Goal: Transaction & Acquisition: Purchase product/service

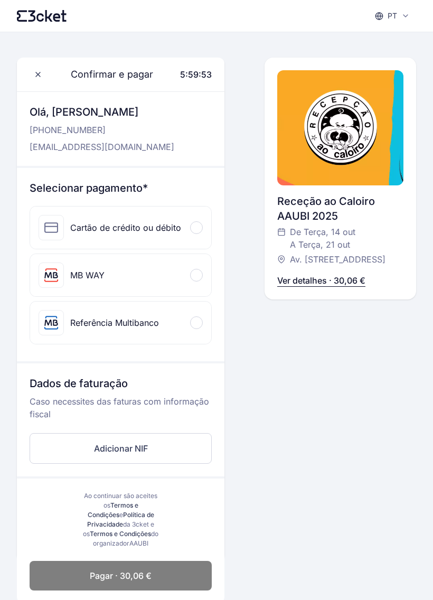
click at [199, 275] on div at bounding box center [196, 275] width 13 height 13
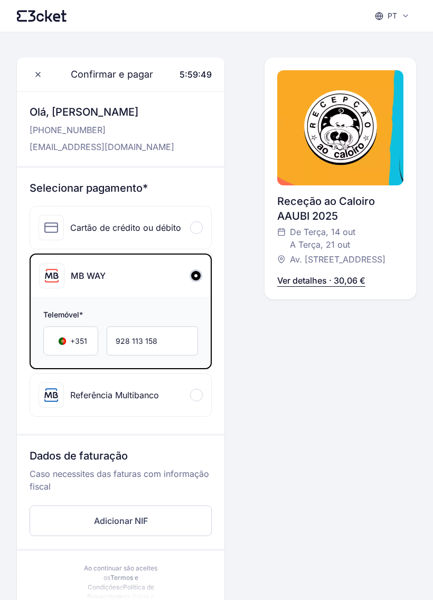
click at [164, 507] on button "Adicionar NIF" at bounding box center [121, 521] width 182 height 31
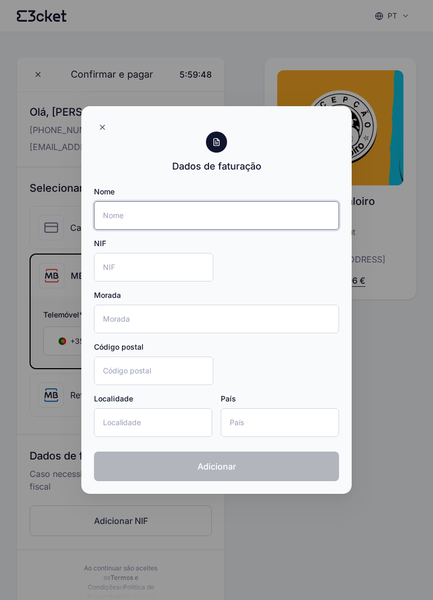
click at [276, 217] on input "Nome" at bounding box center [216, 215] width 245 height 29
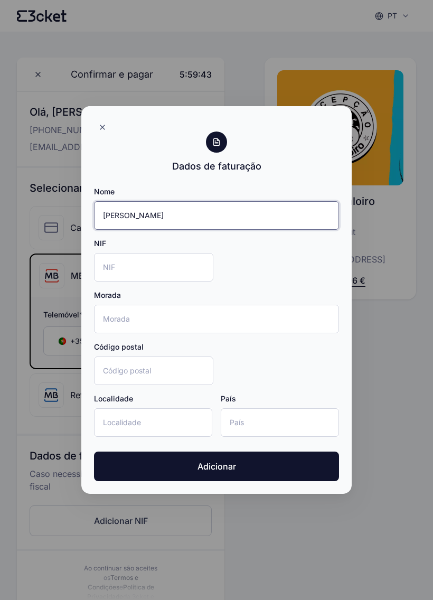
type input "[PERSON_NAME]"
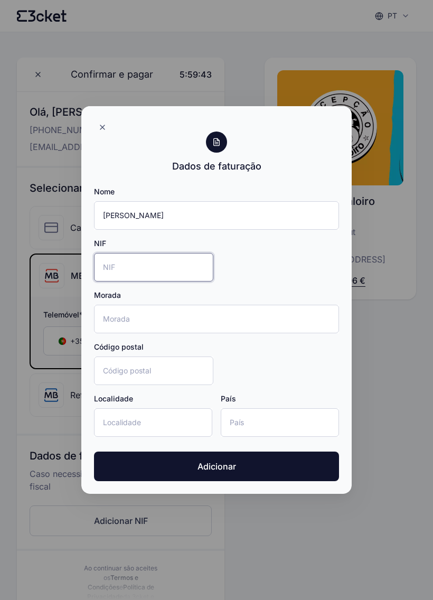
click at [178, 261] on input "NIF" at bounding box center [153, 267] width 119 height 29
click at [133, 265] on input "Teix" at bounding box center [153, 267] width 119 height 29
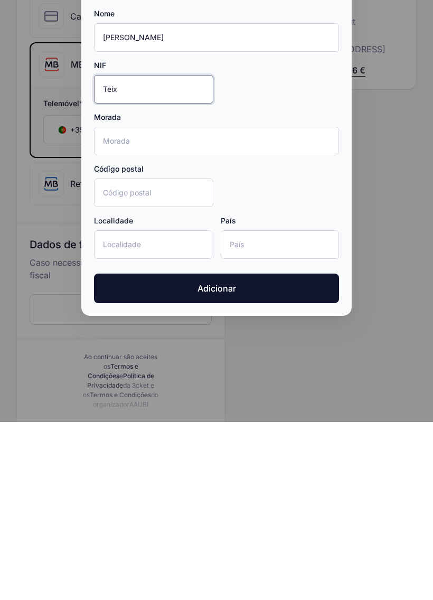
click at [151, 253] on input "Teix" at bounding box center [153, 267] width 119 height 29
type input "T"
type input "224286153"
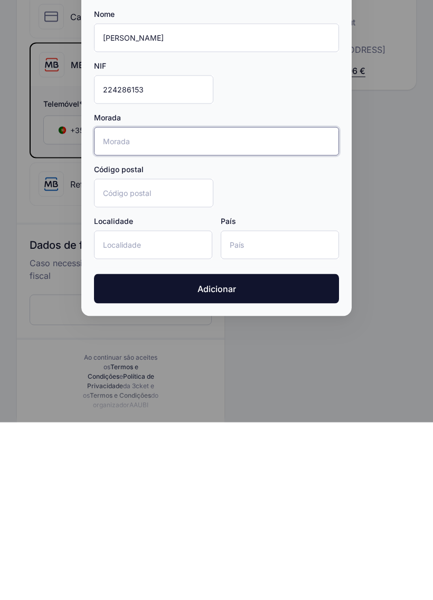
click at [325, 305] on input "Morada" at bounding box center [216, 319] width 245 height 29
type input "Quinta do pinheiro lote 17, 3 esqrd"
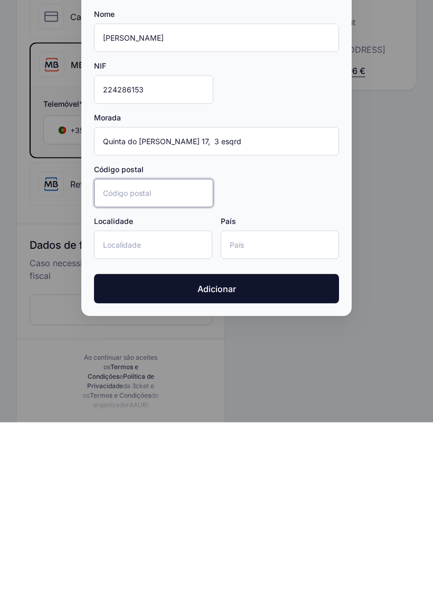
click at [108, 357] on input "Código postal" at bounding box center [153, 371] width 119 height 29
type input "6200-552"
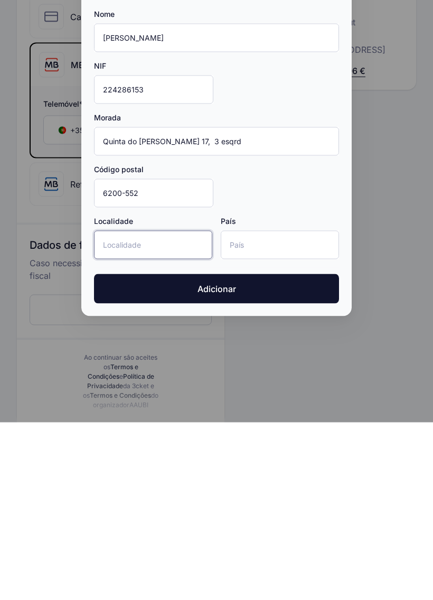
click at [168, 409] on input "Localidade" at bounding box center [153, 423] width 118 height 29
type input "covilhã"
click at [311, 409] on input "País" at bounding box center [280, 423] width 118 height 29
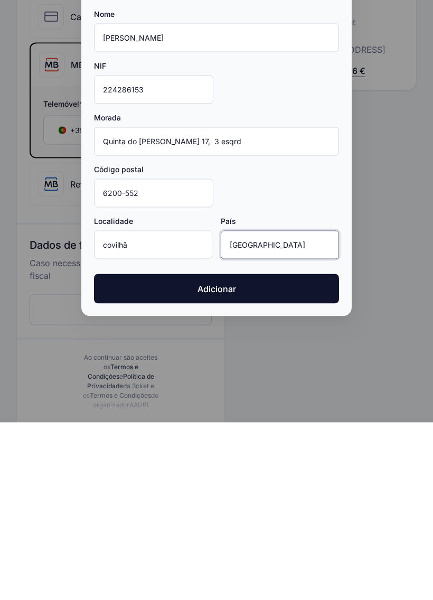
type input "[GEOGRAPHIC_DATA]"
click at [125, 452] on button "Adicionar" at bounding box center [216, 467] width 245 height 30
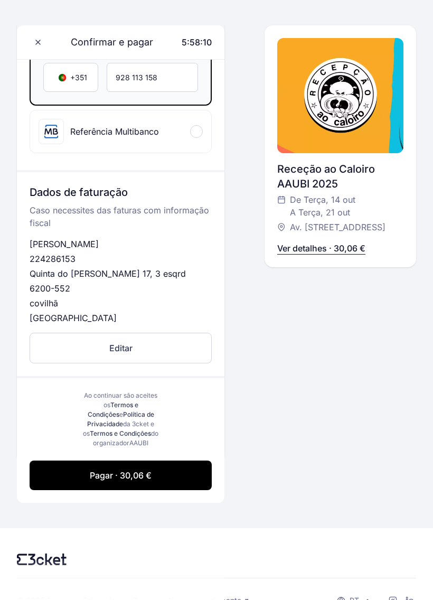
scroll to position [286, 0]
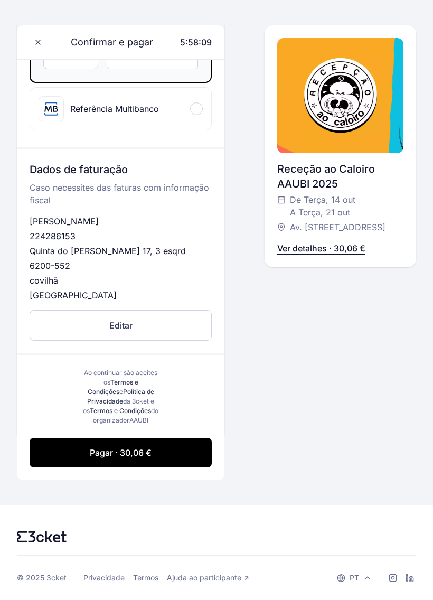
click at [166, 455] on button "Pagar · 30,06 €" at bounding box center [121, 453] width 182 height 30
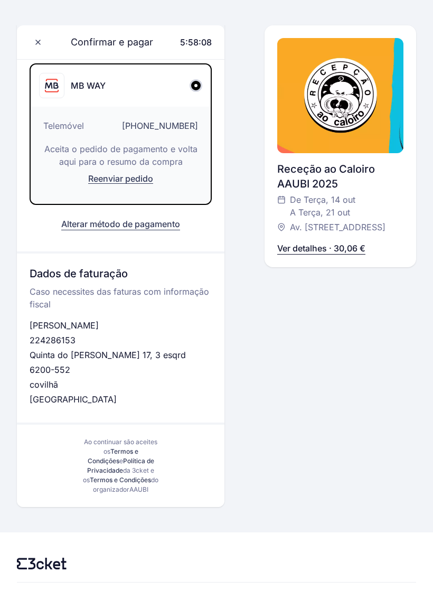
scroll to position [109, 0]
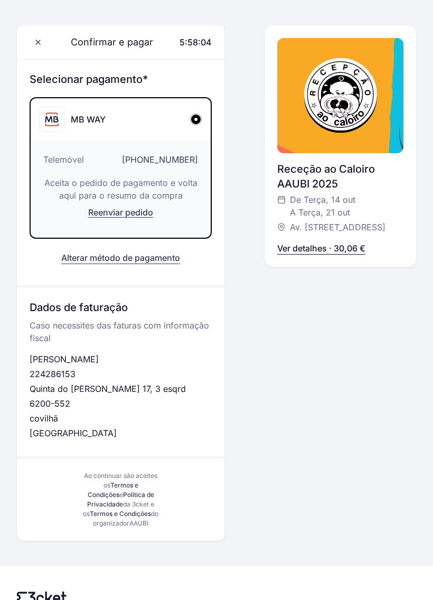
click at [29, 49] on div "Confirmar e pagar 5:58:04" at bounding box center [121, 42] width 208 height 34
click at [40, 49] on span at bounding box center [38, 42] width 17 height 17
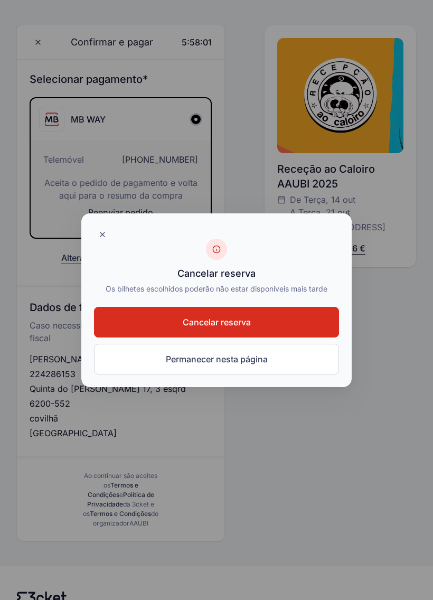
click at [151, 318] on button "Cancelar reserva" at bounding box center [216, 322] width 245 height 31
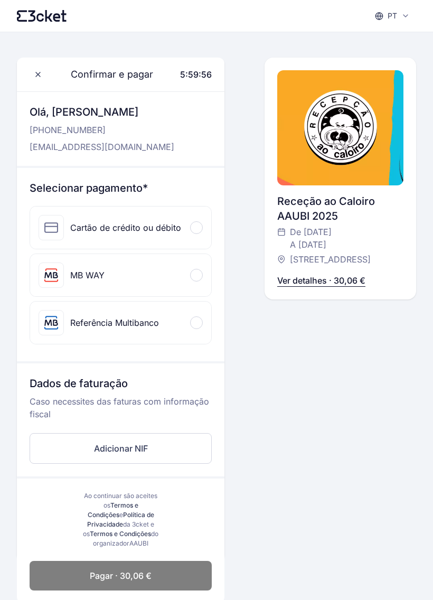
click at [208, 265] on div "MB WAY" at bounding box center [120, 275] width 181 height 42
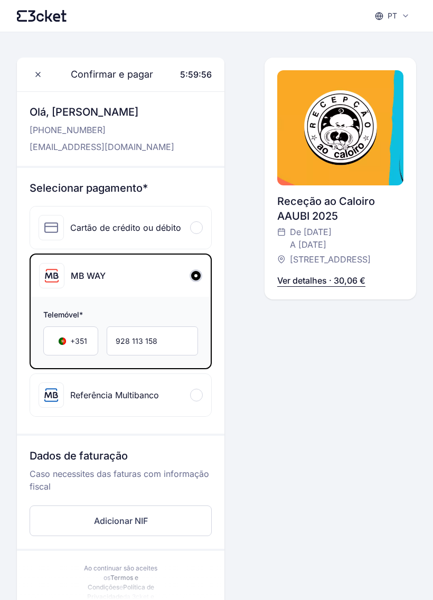
click at [192, 270] on div "MB WAY" at bounding box center [121, 276] width 180 height 42
click at [168, 498] on p "Caso necessites das faturas com informação fiscal" at bounding box center [121, 485] width 182 height 34
click at [172, 525] on button "Adicionar NIF" at bounding box center [121, 521] width 182 height 31
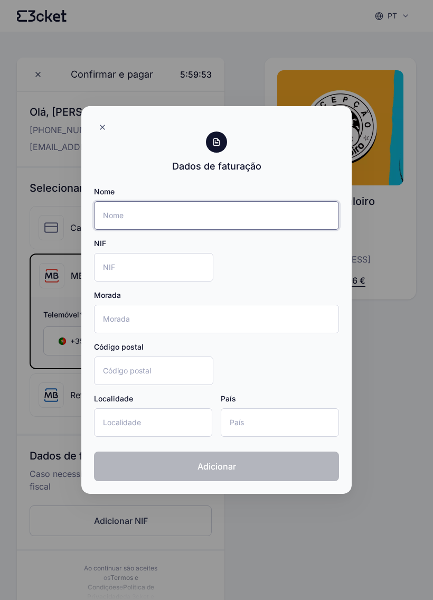
click at [135, 216] on input "Nome" at bounding box center [216, 215] width 245 height 29
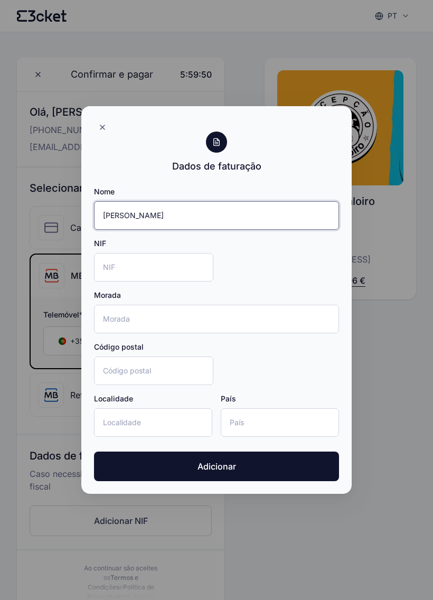
type input "[PERSON_NAME]"
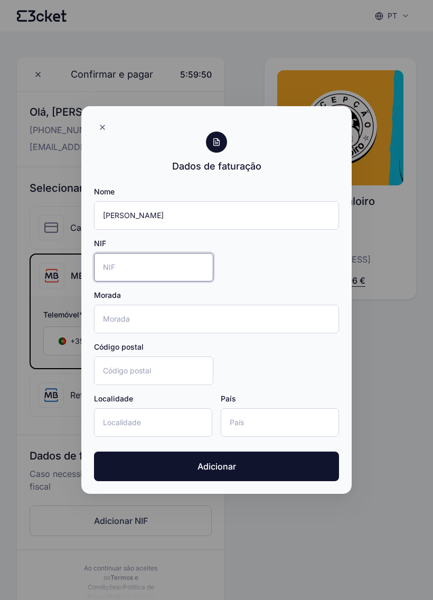
click at [192, 263] on input "NIF" at bounding box center [153, 267] width 119 height 29
type input "[PERSON_NAME]"
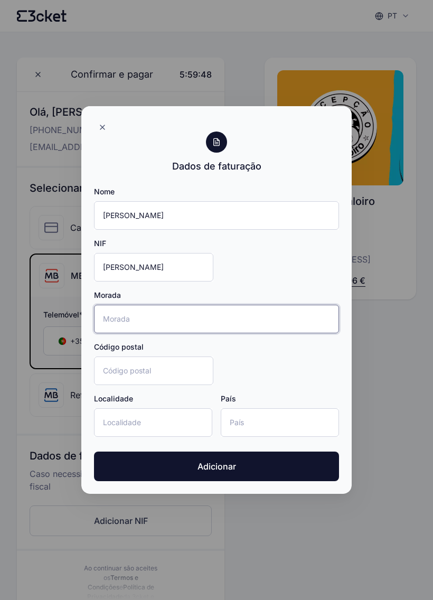
click at [272, 314] on input "Morada" at bounding box center [216, 319] width 245 height 29
type input "quinta do pinheiro lote 17, 3. esqrd"
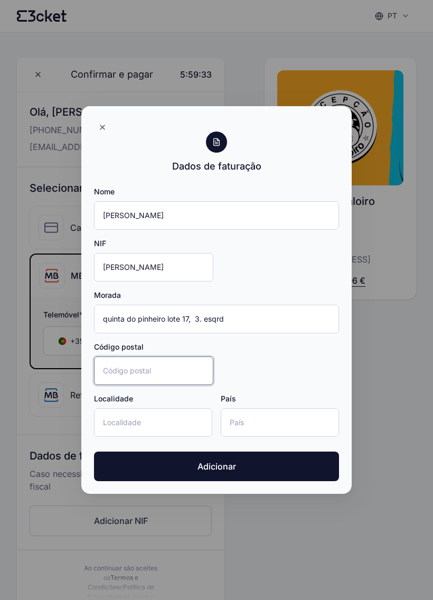
click at [114, 368] on input "Código postal" at bounding box center [153, 371] width 119 height 29
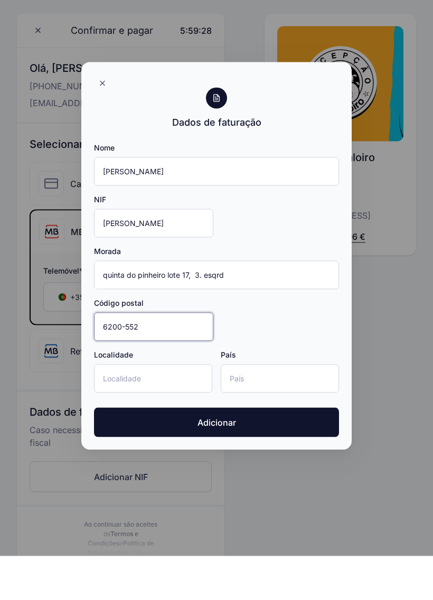
type input "6200-552"
click at [174, 409] on input "Localidade" at bounding box center [153, 423] width 118 height 29
type input "covilhã"
click at [280, 409] on input "País" at bounding box center [280, 423] width 118 height 29
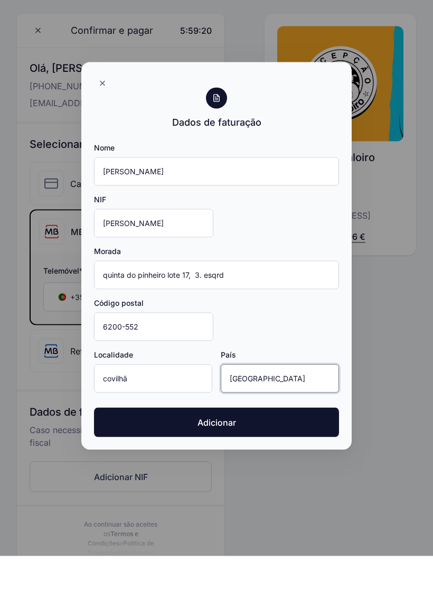
type input "[GEOGRAPHIC_DATA]"
click at [316, 452] on button "Adicionar" at bounding box center [216, 467] width 245 height 30
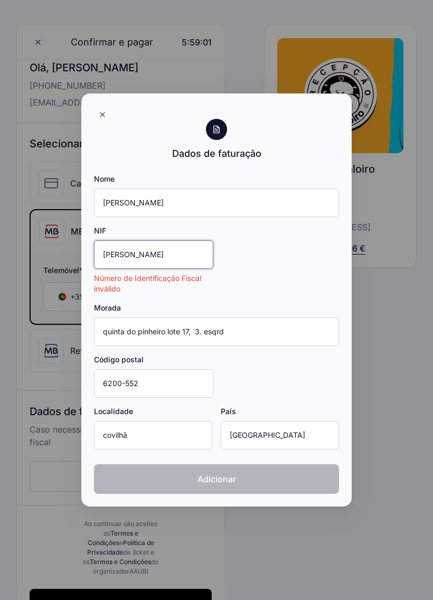
click at [172, 261] on input "[PERSON_NAME]" at bounding box center [153, 254] width 119 height 29
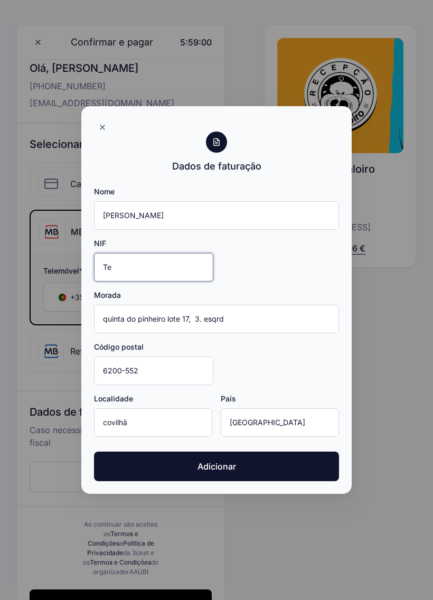
type input "T"
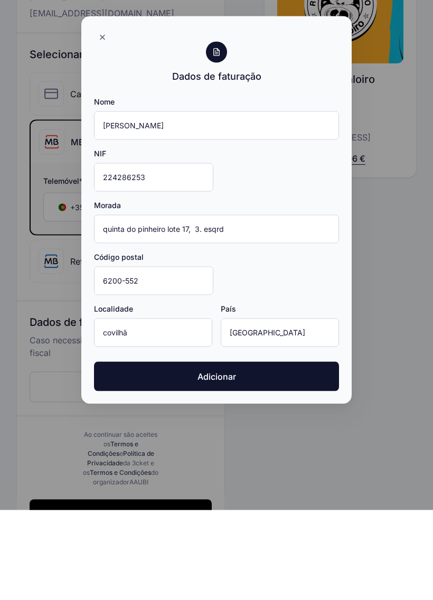
click at [286, 452] on button "Adicionar" at bounding box center [216, 467] width 245 height 30
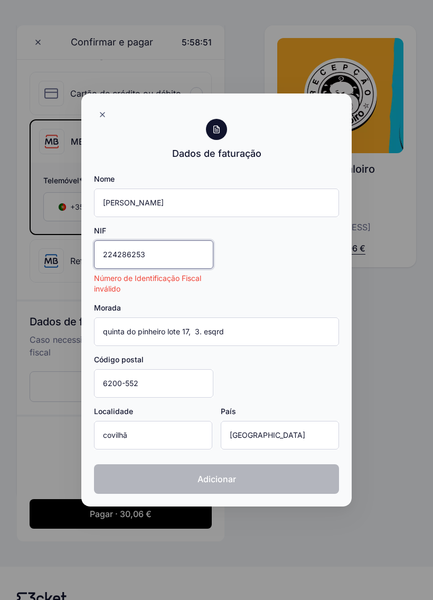
click at [184, 257] on input "224286253" at bounding box center [153, 254] width 119 height 29
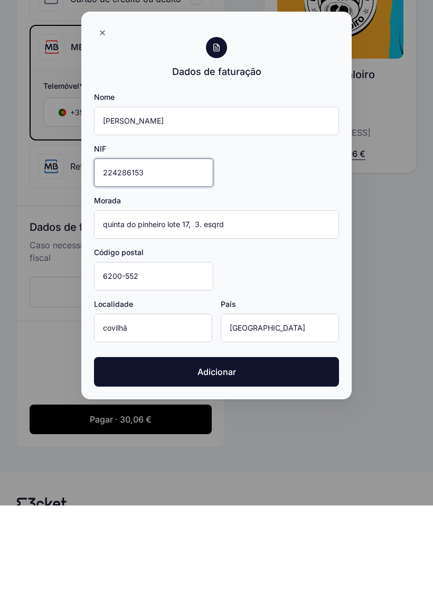
type input "224286153"
click at [124, 452] on button "Adicionar" at bounding box center [216, 467] width 245 height 30
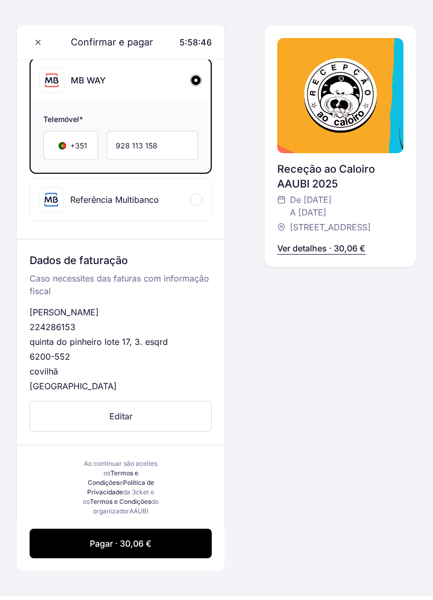
click at [90, 543] on span "Pagar · 30,06 €" at bounding box center [121, 544] width 62 height 13
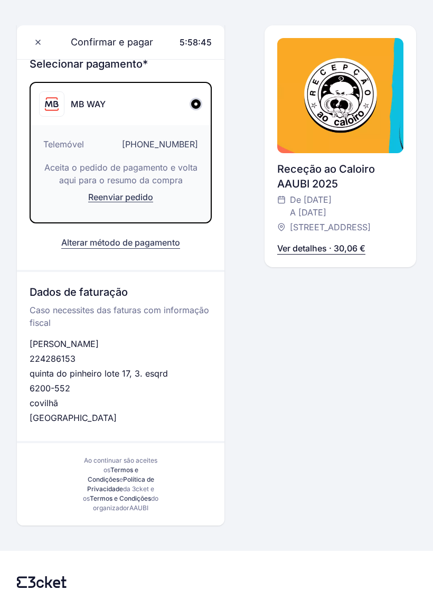
scroll to position [109, 0]
